Goal: Information Seeking & Learning: Learn about a topic

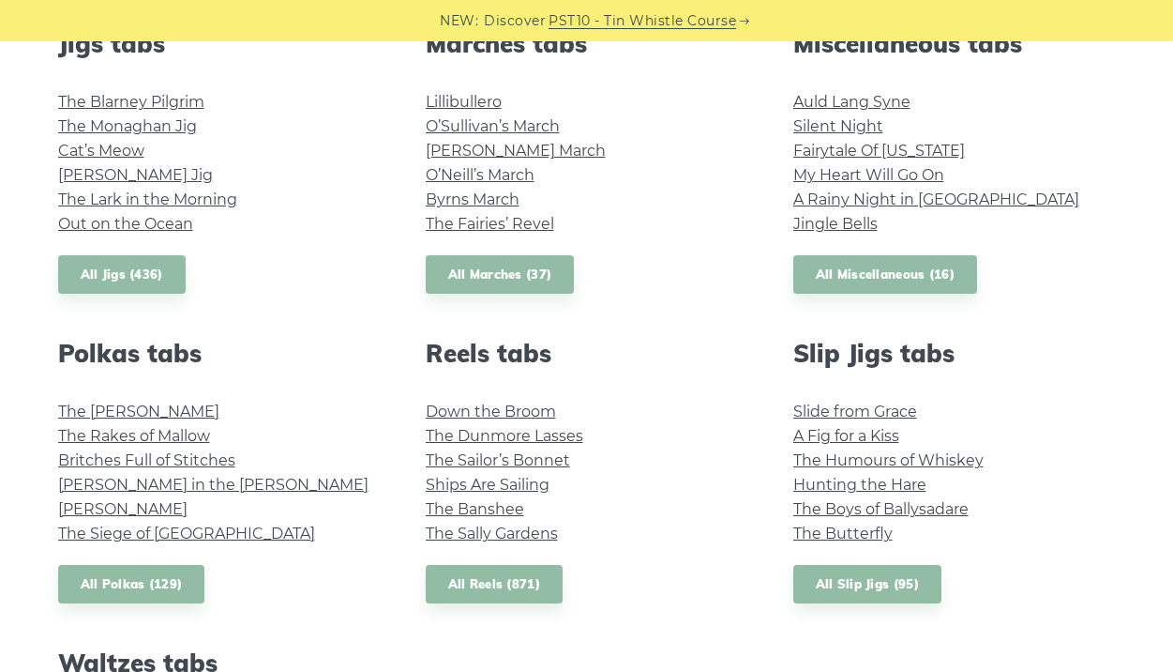
scroll to position [1126, 0]
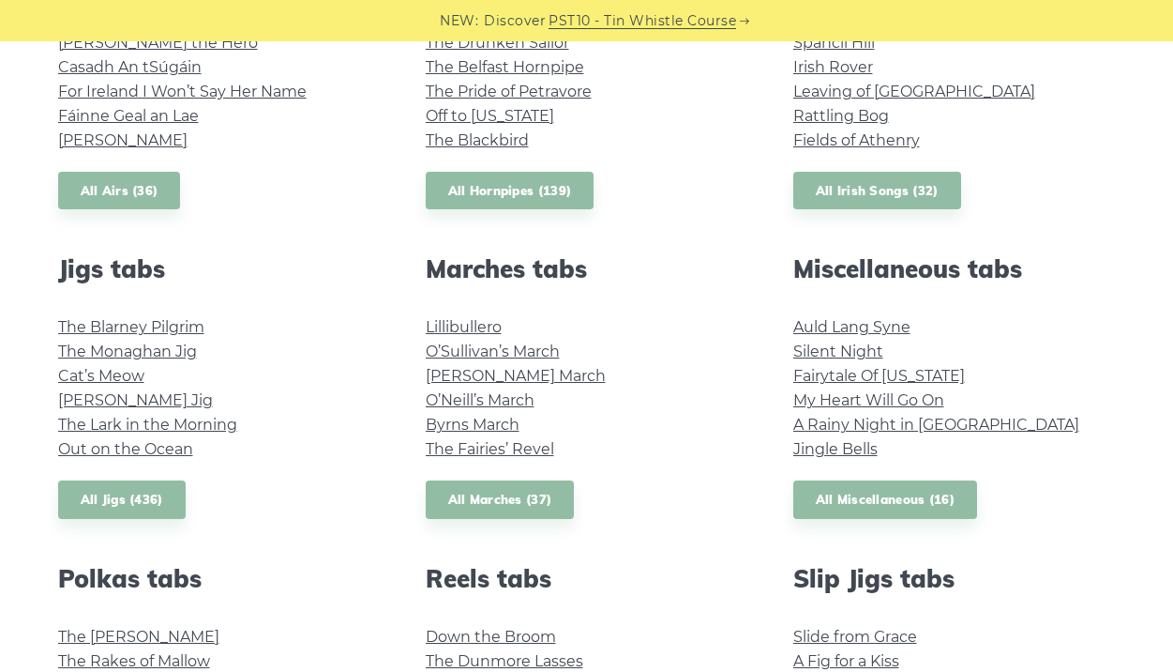
scroll to position [856, 0]
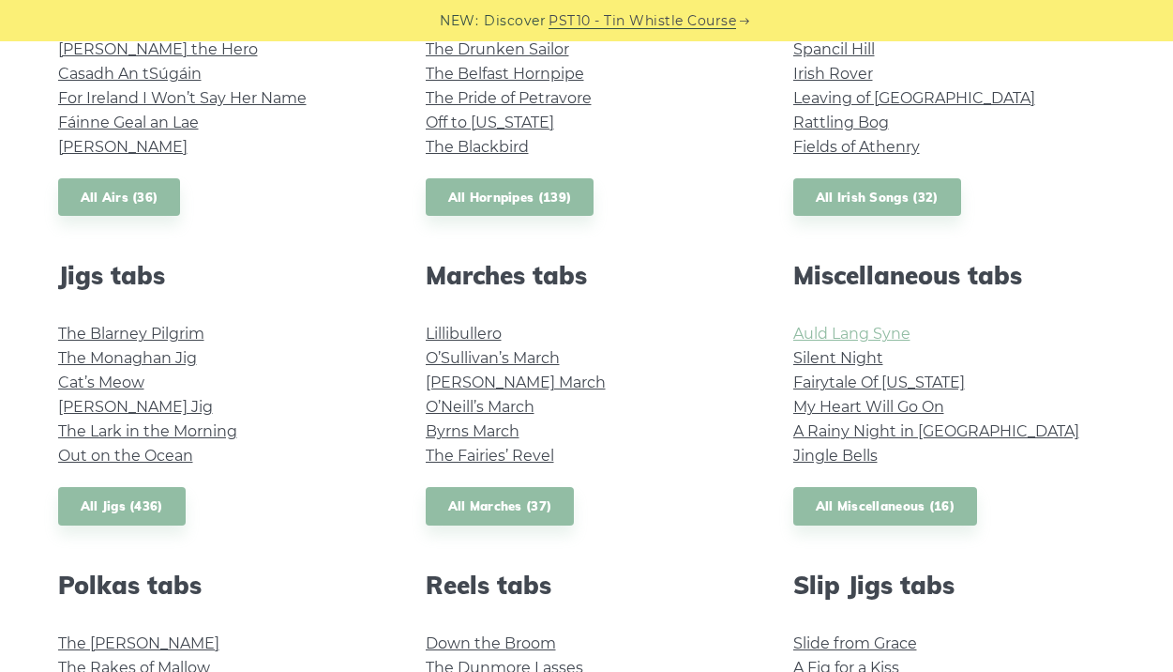
click at [839, 332] on link "Auld Lang Syne" at bounding box center [851, 333] width 117 height 18
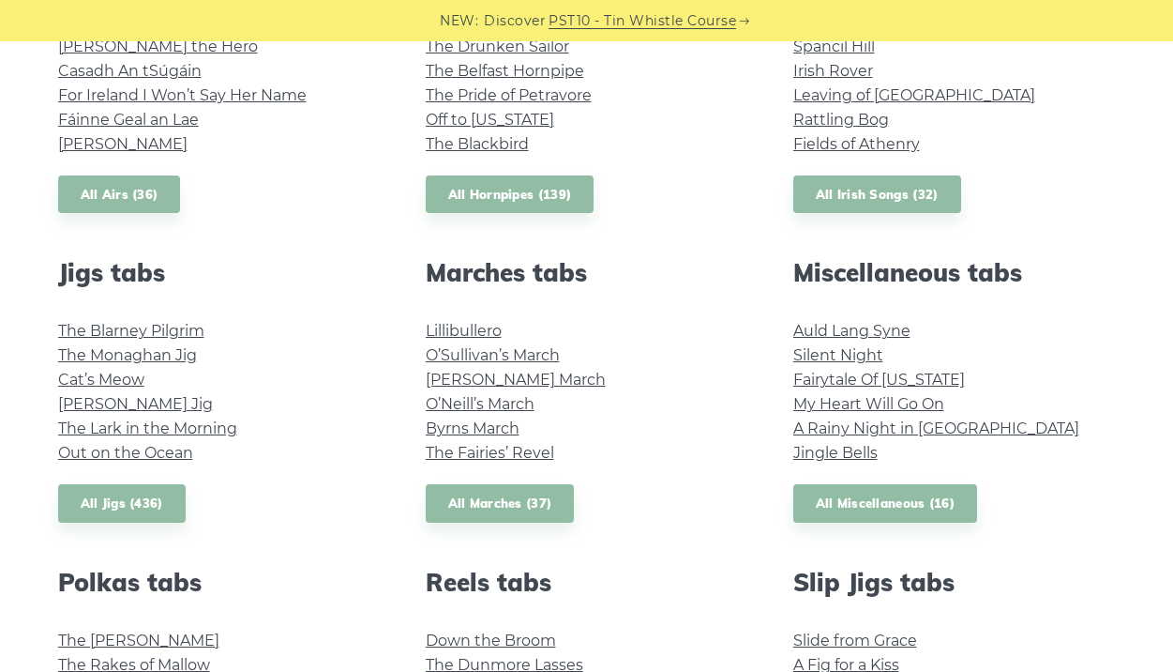
scroll to position [860, 0]
click at [835, 429] on link "A Rainy Night in [GEOGRAPHIC_DATA]" at bounding box center [936, 427] width 286 height 18
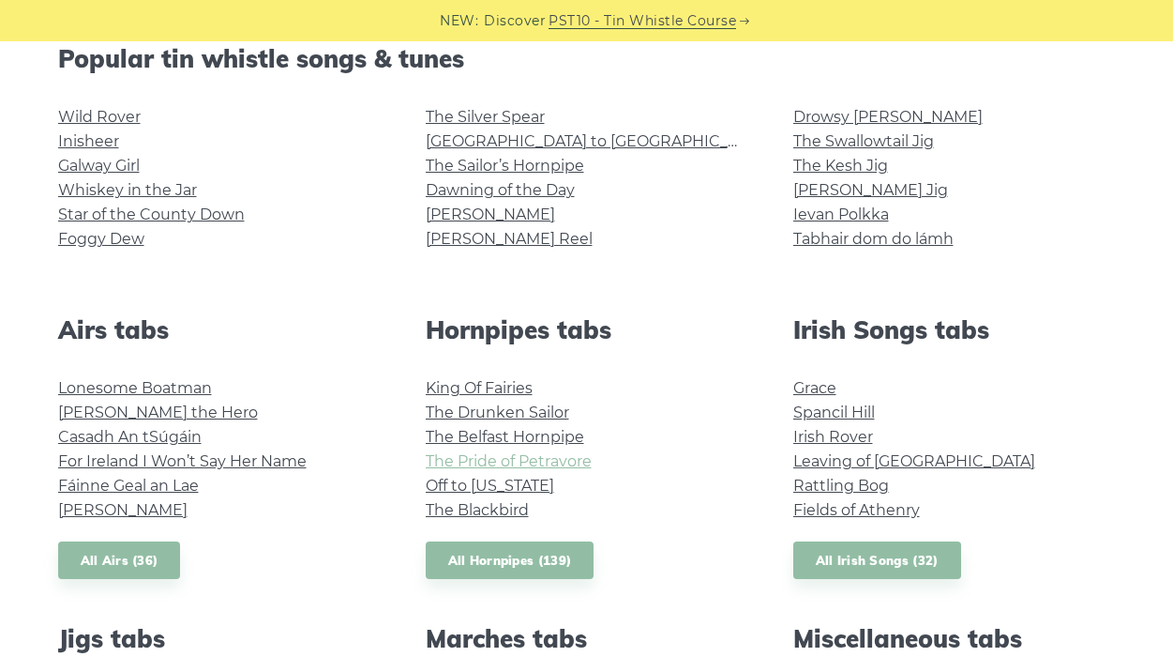
scroll to position [489, 0]
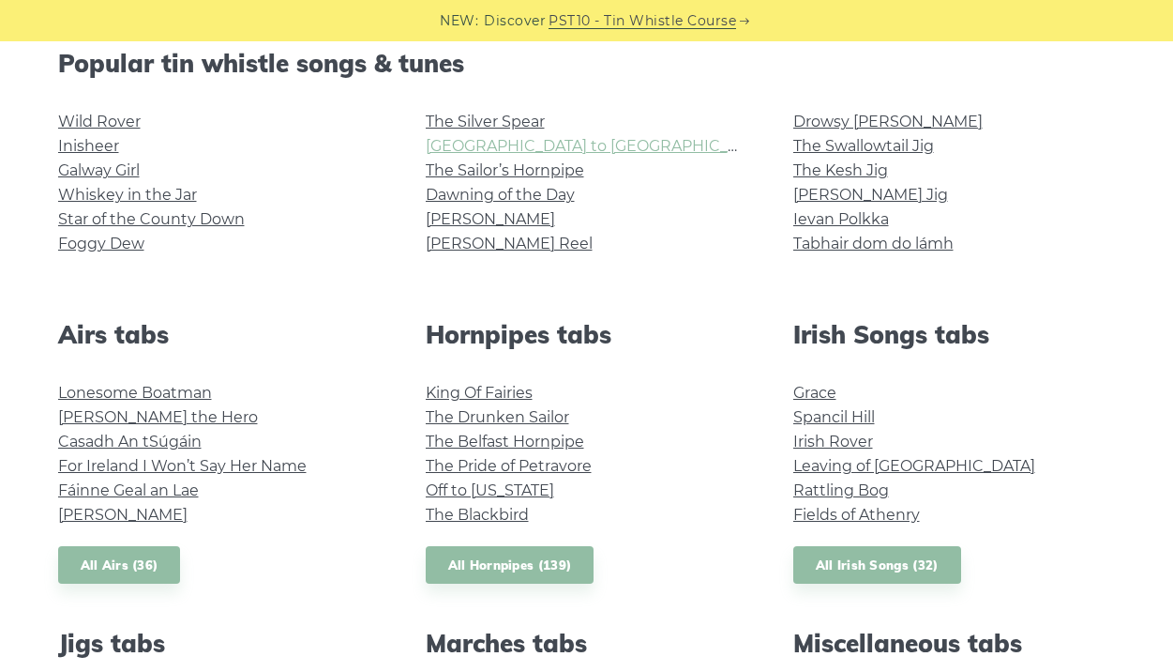
click at [506, 149] on link "[GEOGRAPHIC_DATA] to [GEOGRAPHIC_DATA]" at bounding box center [599, 146] width 346 height 18
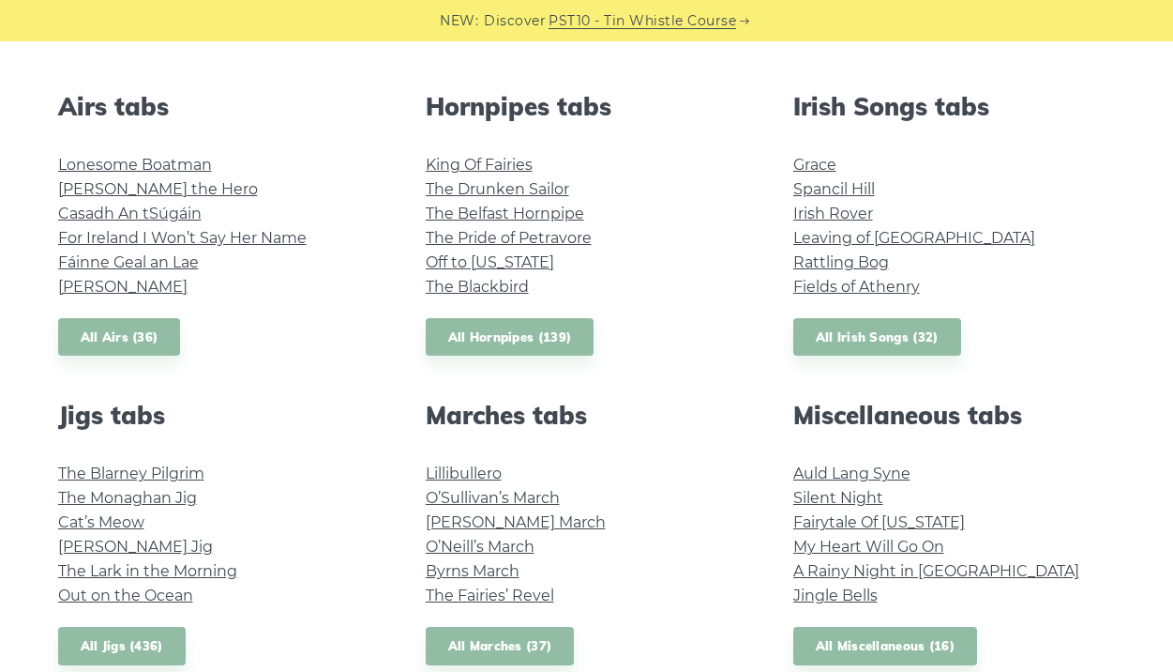
scroll to position [761, 0]
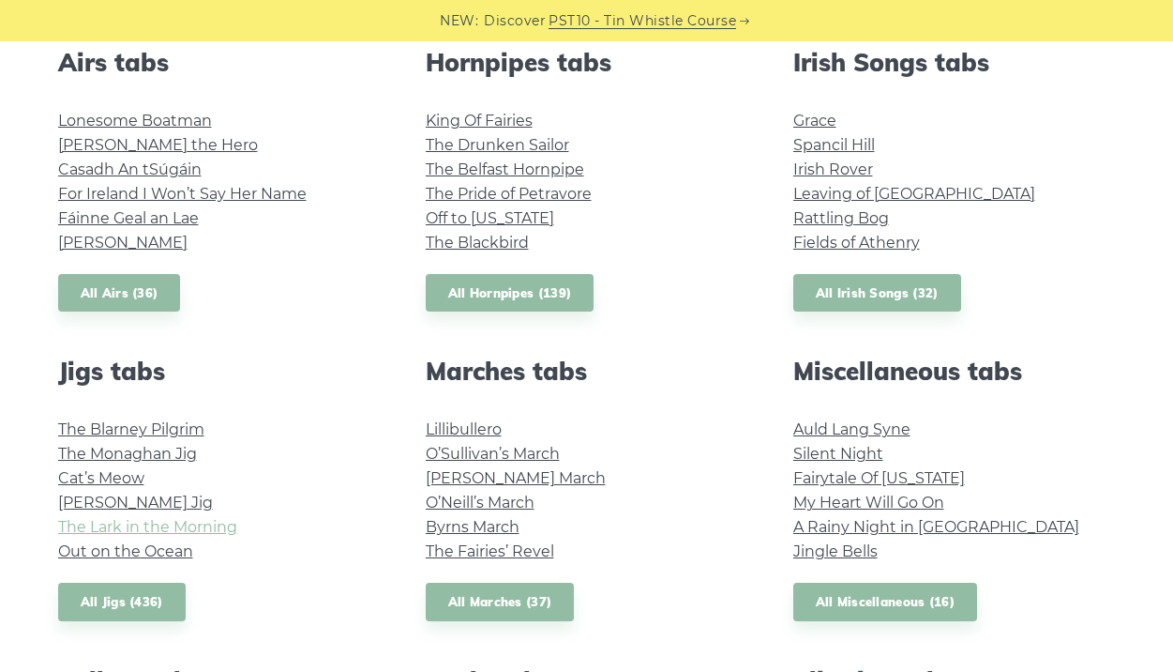
click at [175, 528] on link "The Lark in the Morning" at bounding box center [147, 527] width 179 height 18
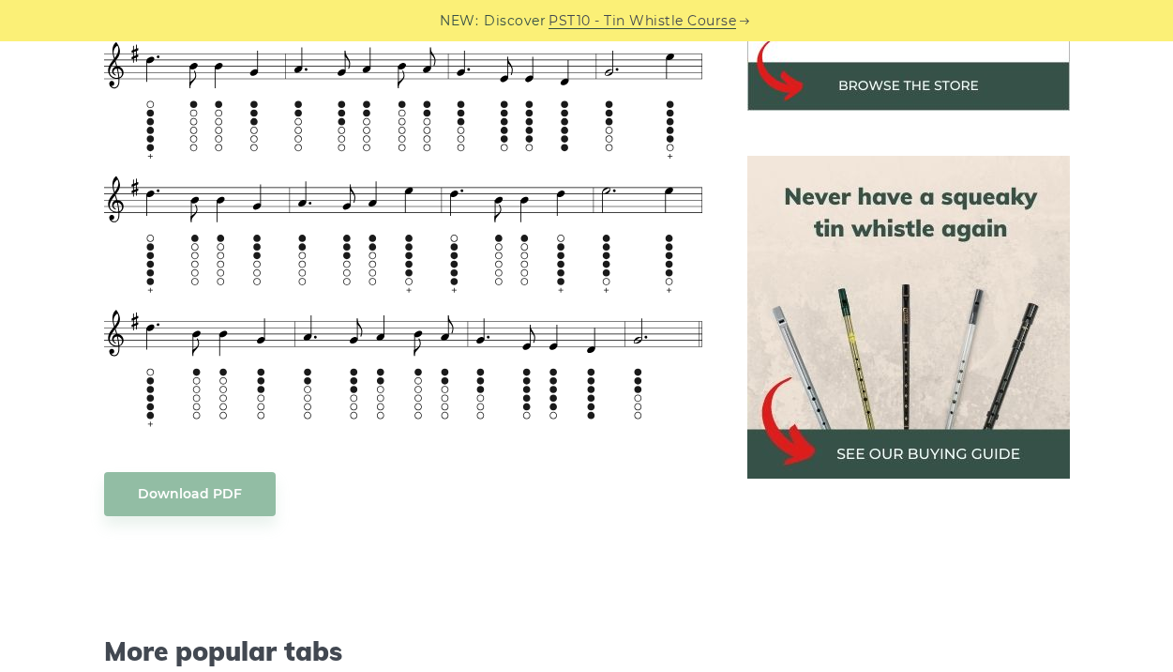
scroll to position [753, 0]
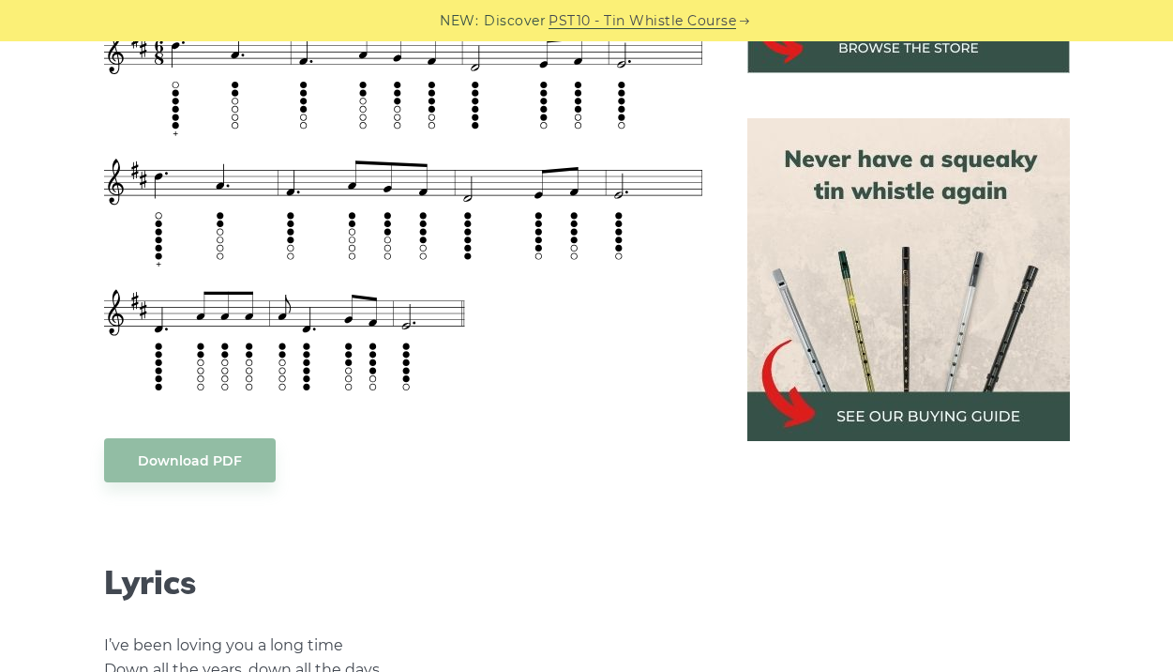
scroll to position [964, 0]
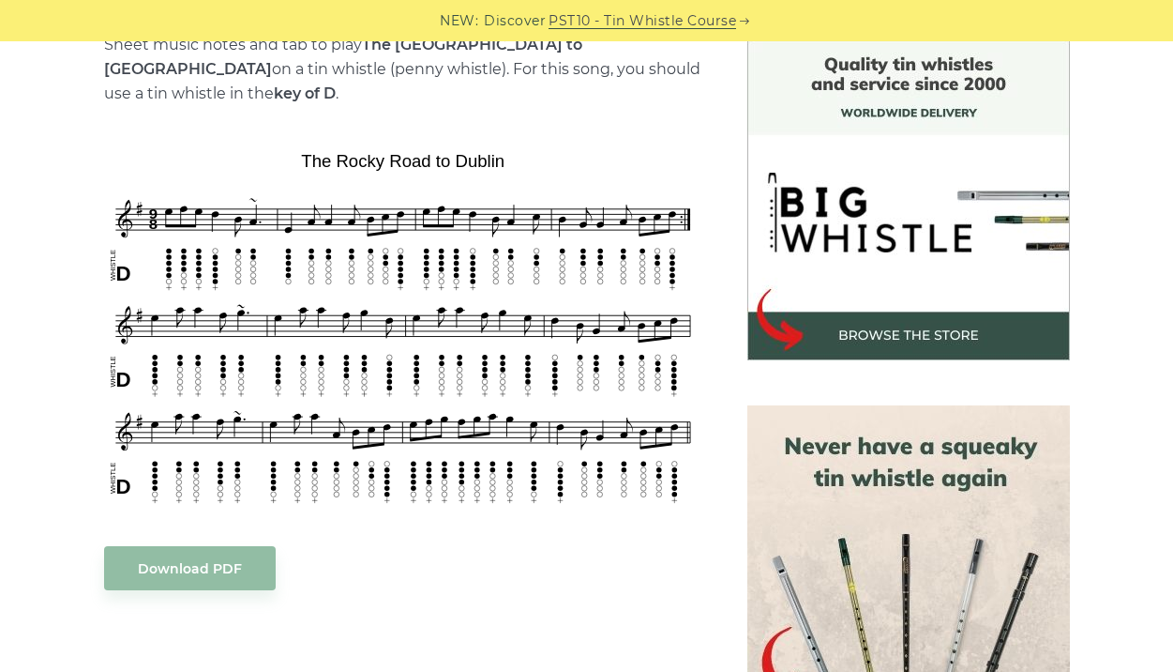
scroll to position [479, 0]
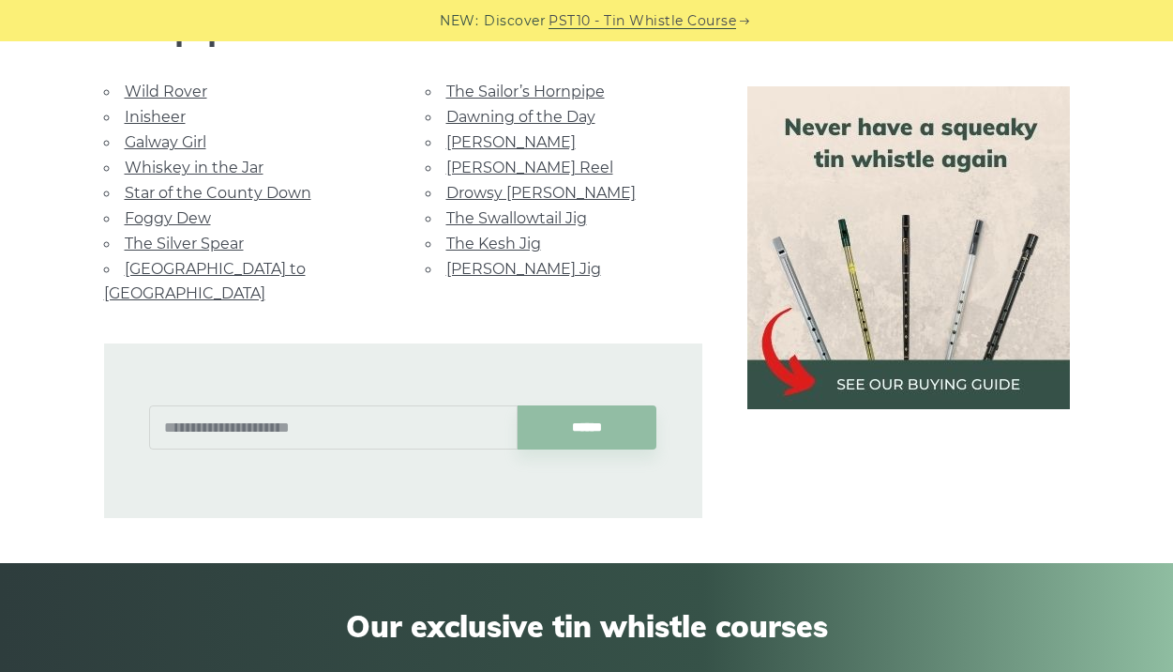
scroll to position [1290, 0]
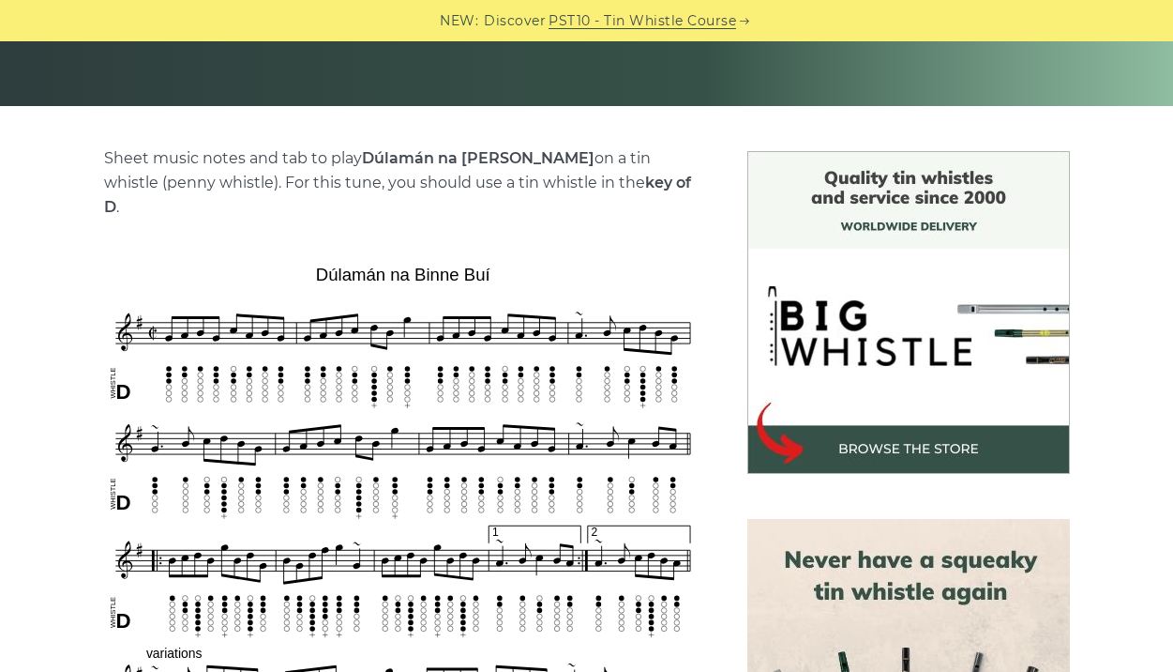
scroll to position [382, 0]
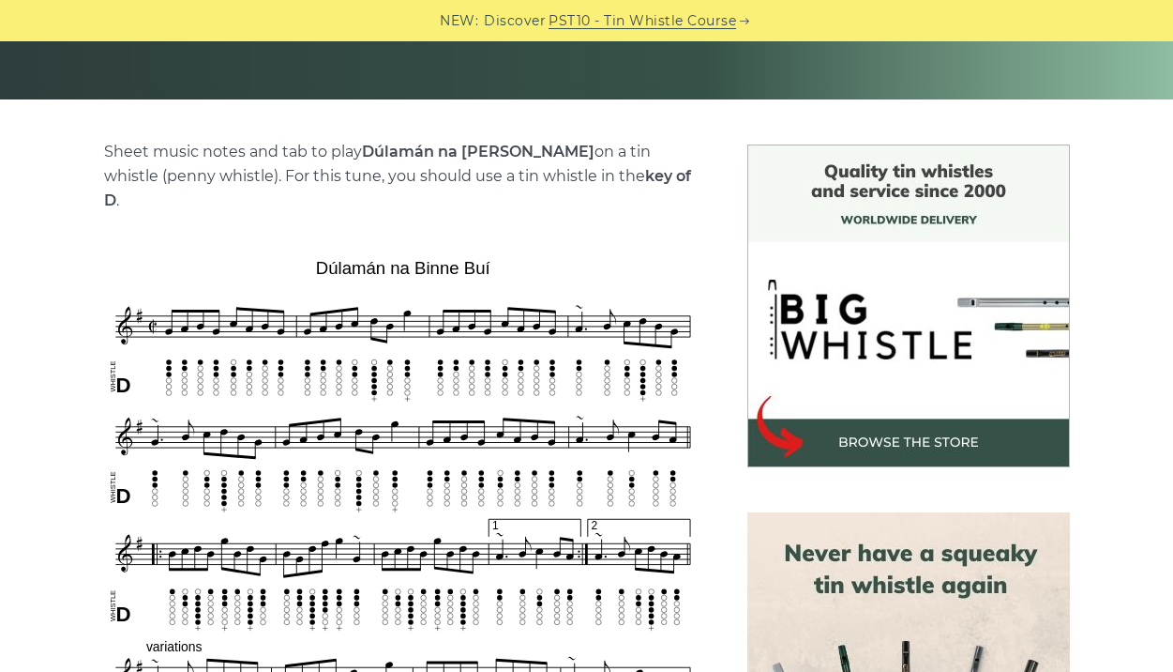
scroll to position [400, 0]
